Goal: Information Seeking & Learning: Find specific fact

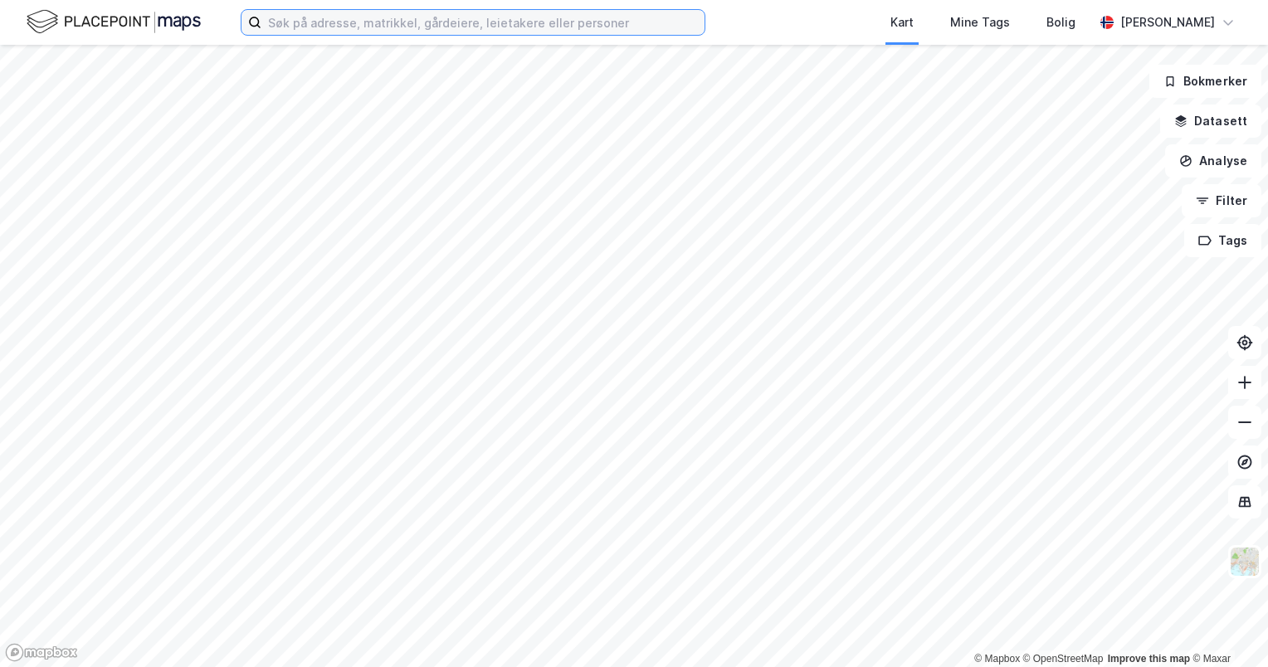
click at [600, 28] on input at bounding box center [482, 22] width 443 height 25
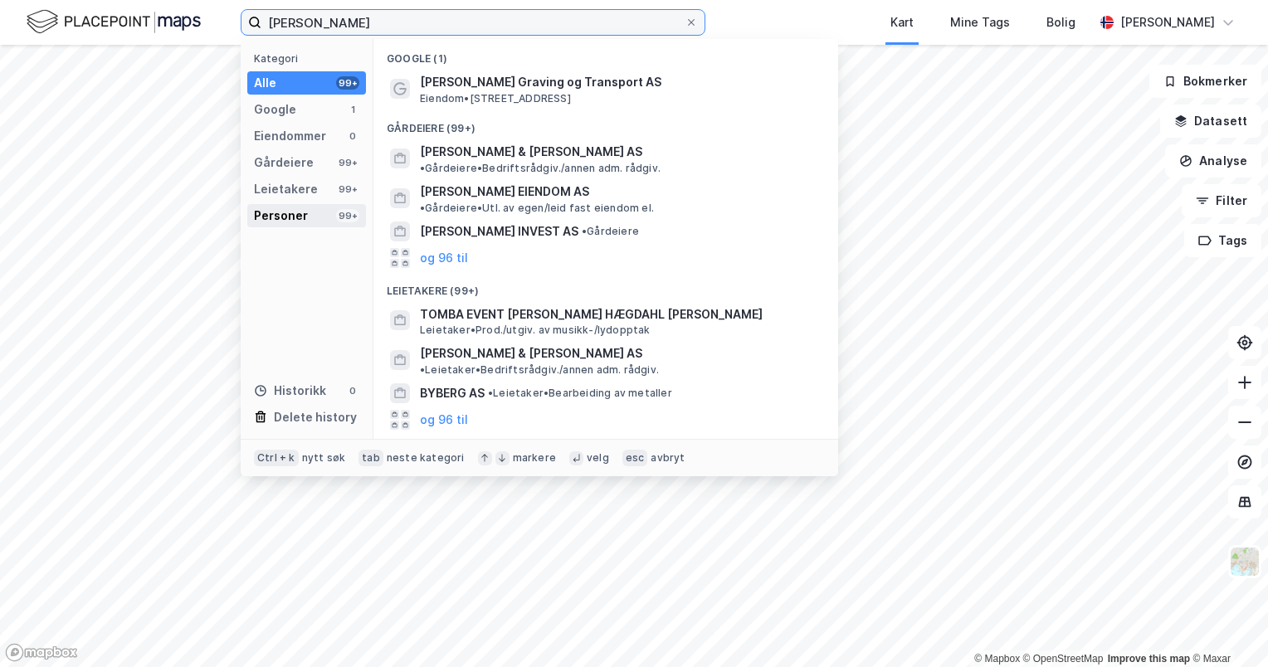
type input "[PERSON_NAME]"
click at [318, 223] on div "Personer 99+" at bounding box center [306, 215] width 119 height 23
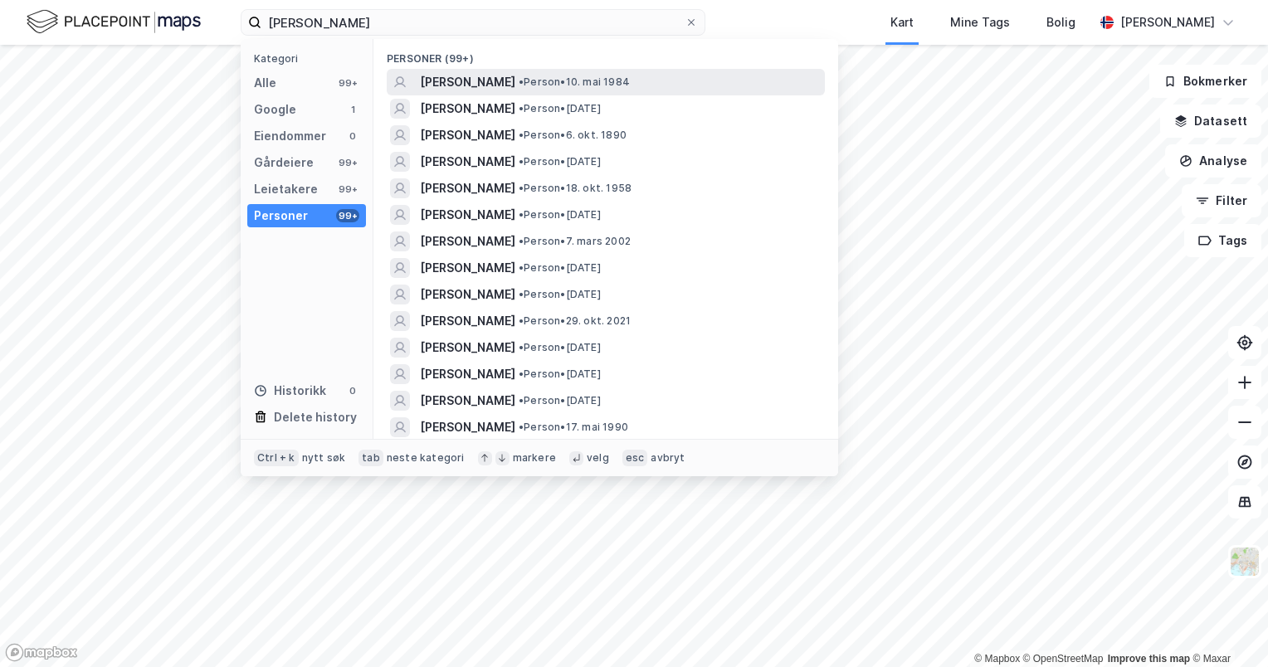
click at [475, 83] on span "[PERSON_NAME]" at bounding box center [467, 82] width 95 height 20
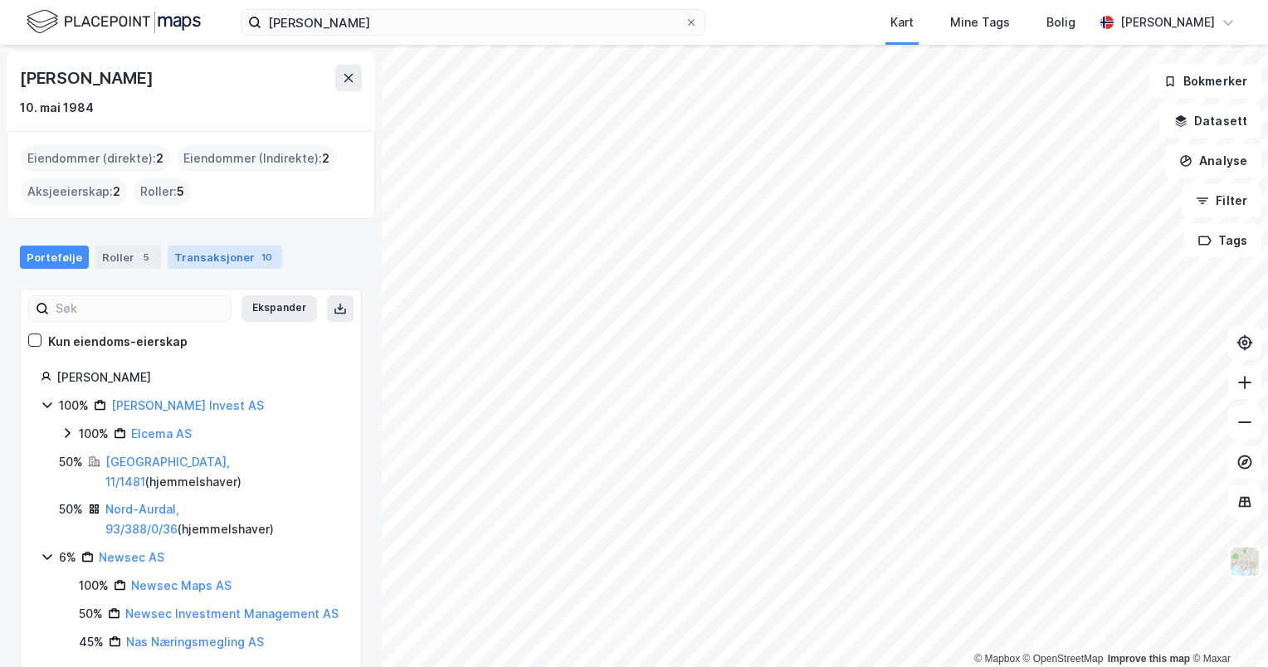
click at [232, 262] on div "Transaksjoner 10" at bounding box center [225, 257] width 115 height 23
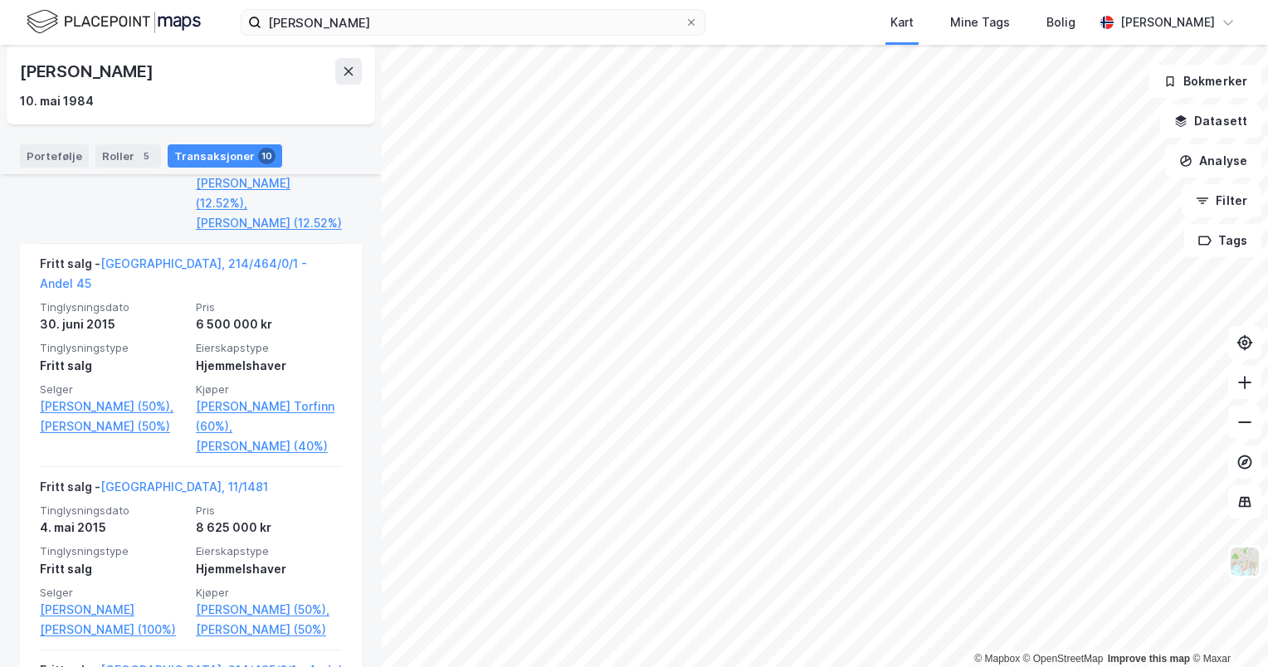
scroll to position [1059, 0]
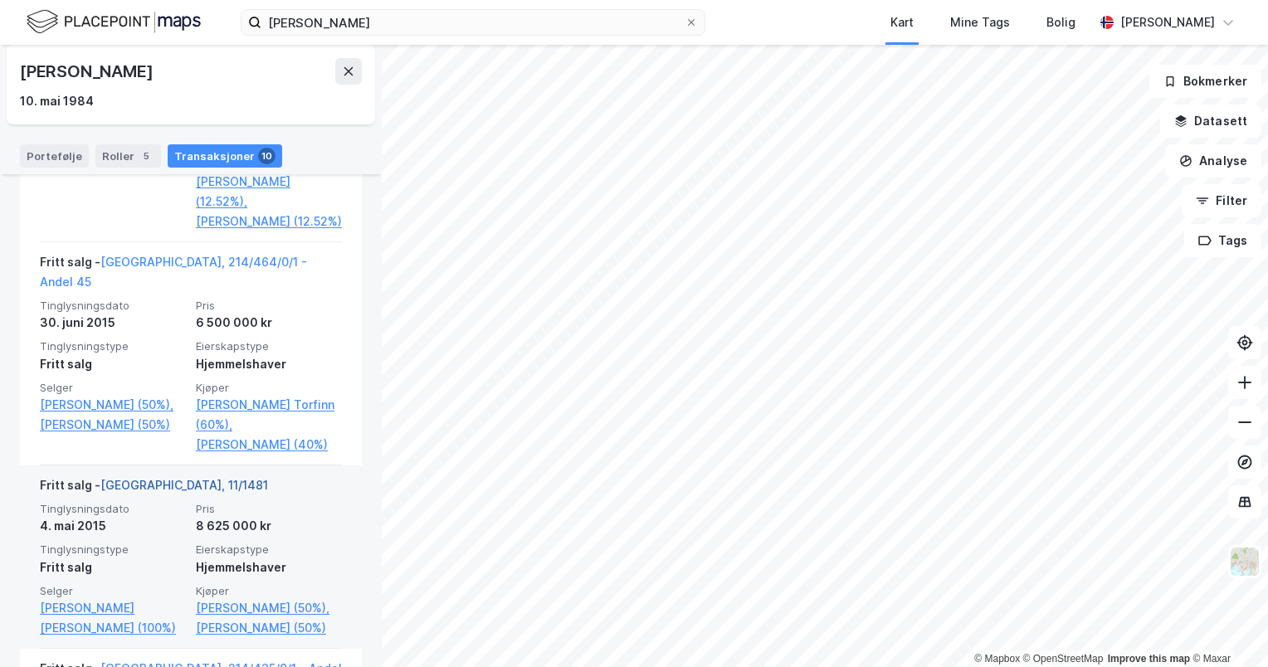
click at [172, 478] on link "[GEOGRAPHIC_DATA], 11/1481" at bounding box center [184, 485] width 168 height 14
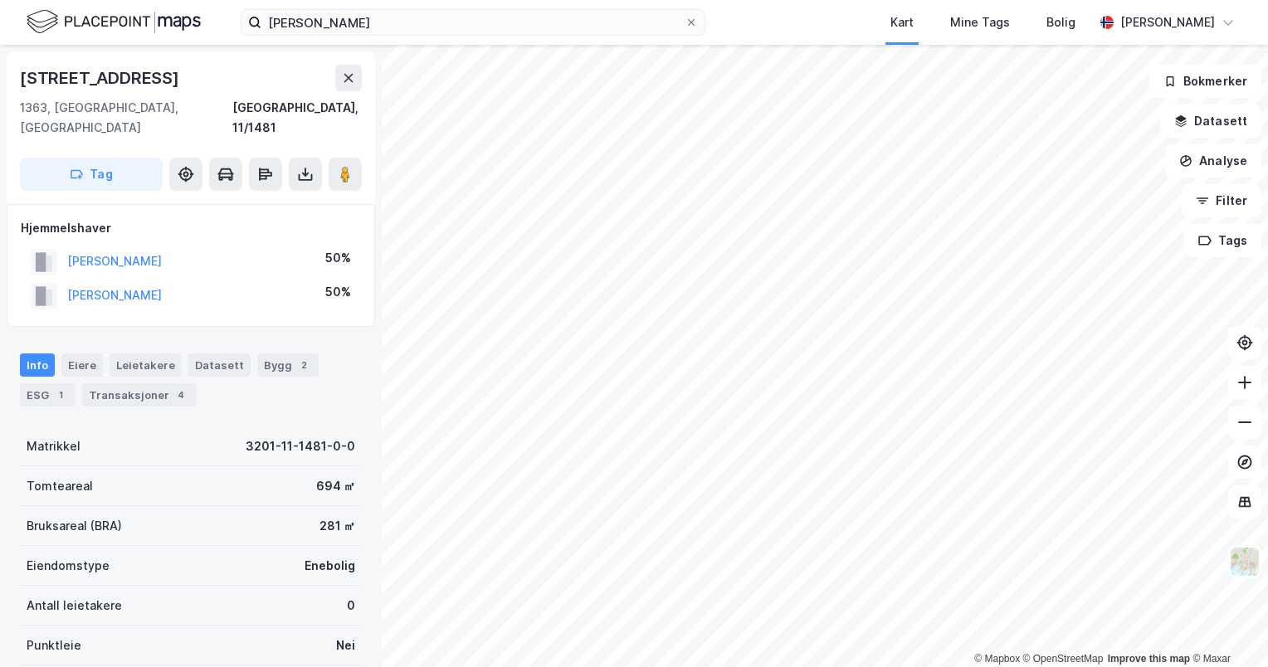
scroll to position [55, 0]
click at [152, 382] on div "Transaksjoner 4" at bounding box center [139, 393] width 114 height 23
